Goal: Find specific page/section: Find specific page/section

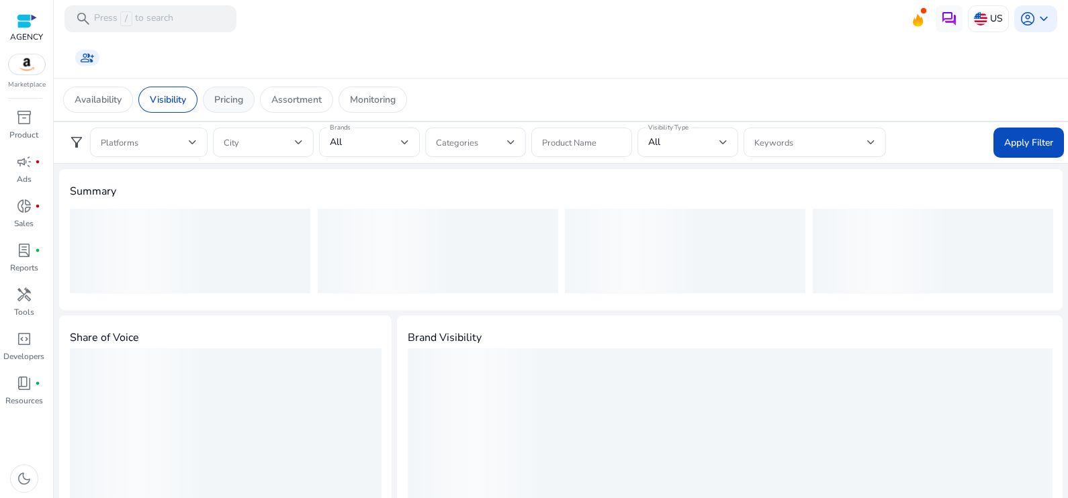
scroll to position [722, 0]
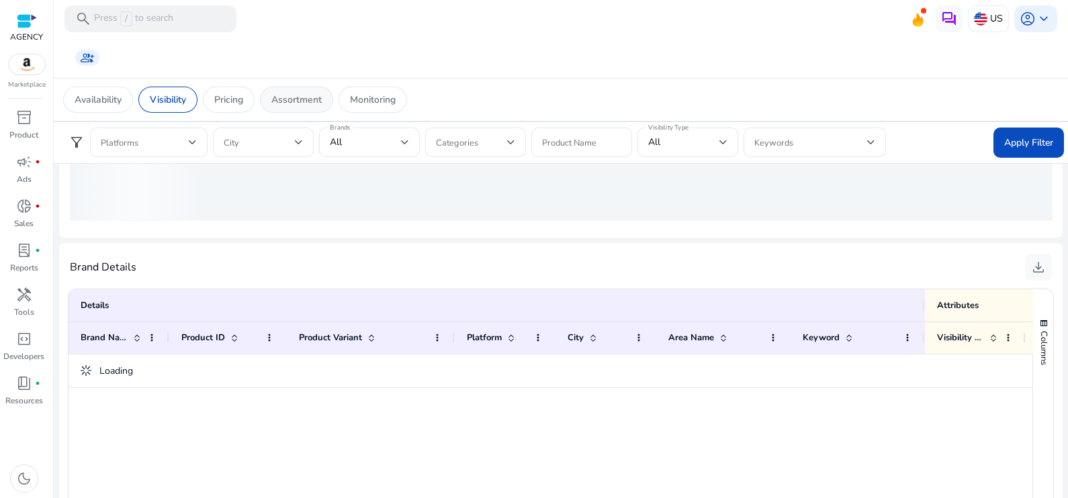
click at [296, 94] on p "Assortment" at bounding box center [296, 100] width 50 height 14
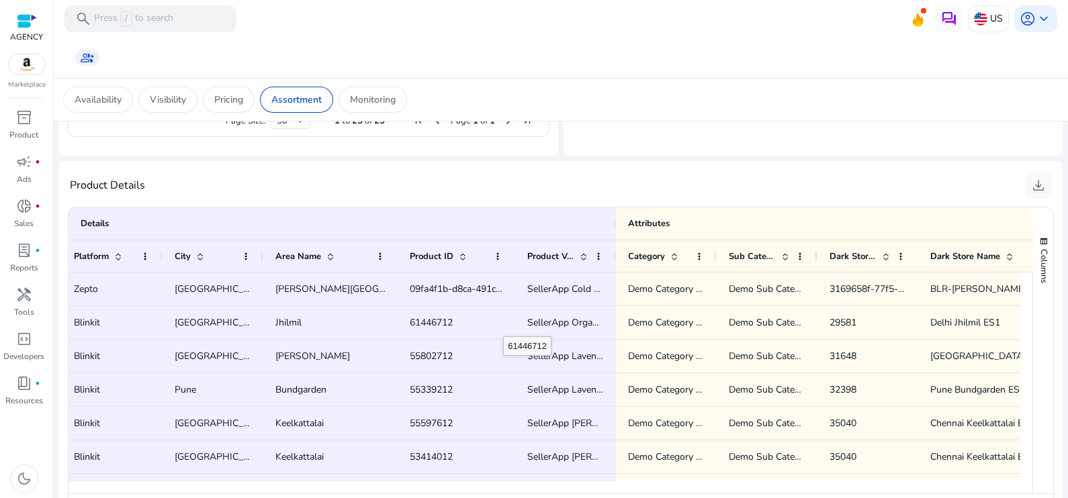
scroll to position [0, 9]
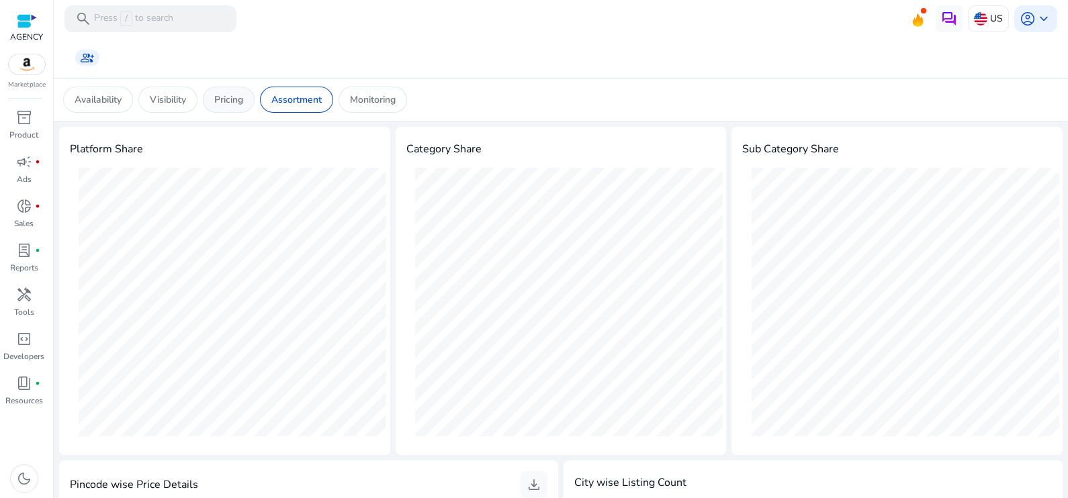
click at [236, 97] on p "Pricing" at bounding box center [228, 100] width 29 height 14
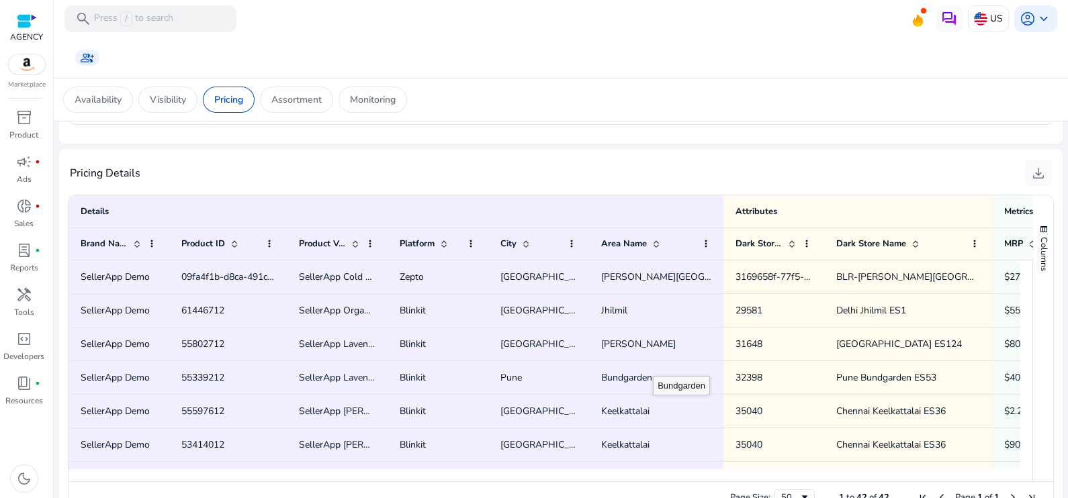
scroll to position [0, 326]
